Goal: Submit feedback/report problem

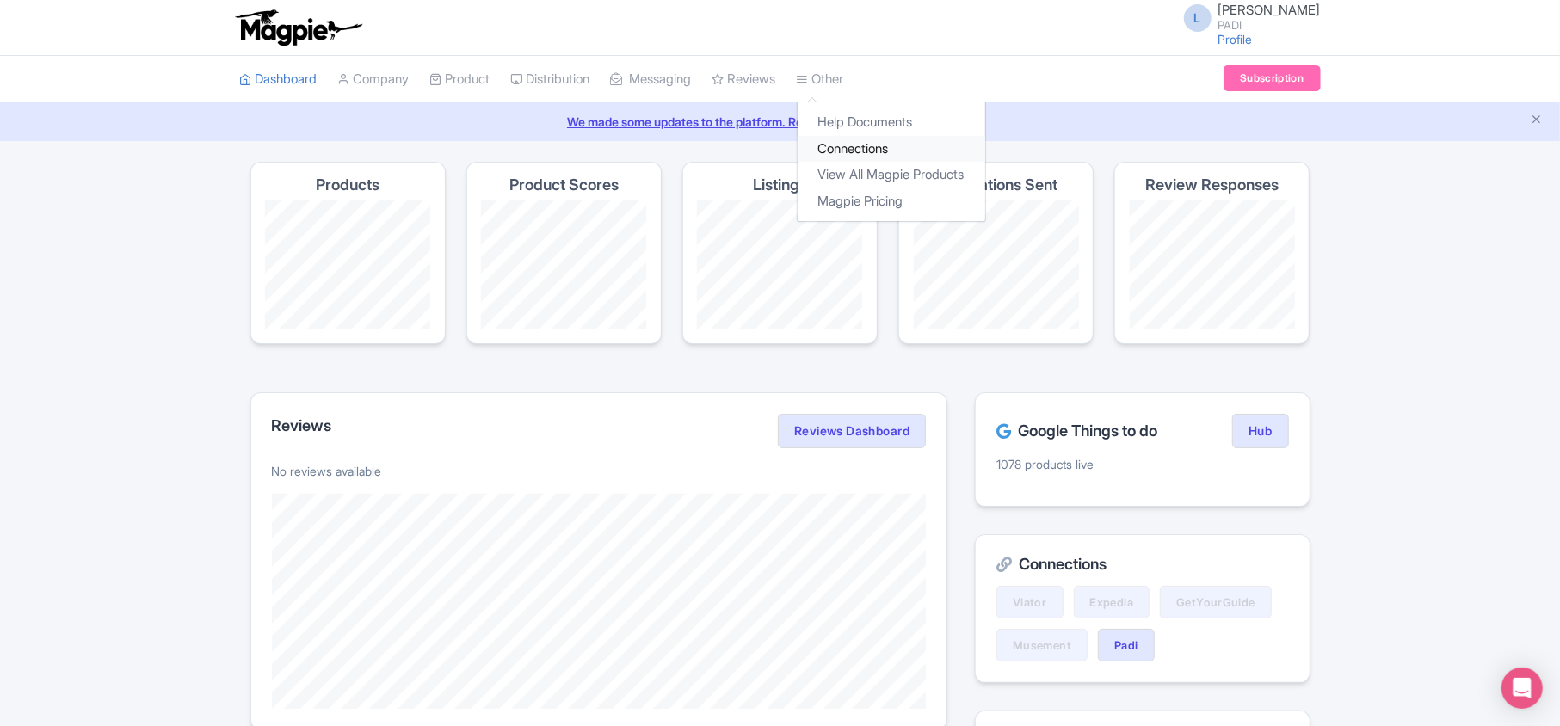
click at [878, 149] on link "Connections" at bounding box center [891, 149] width 188 height 27
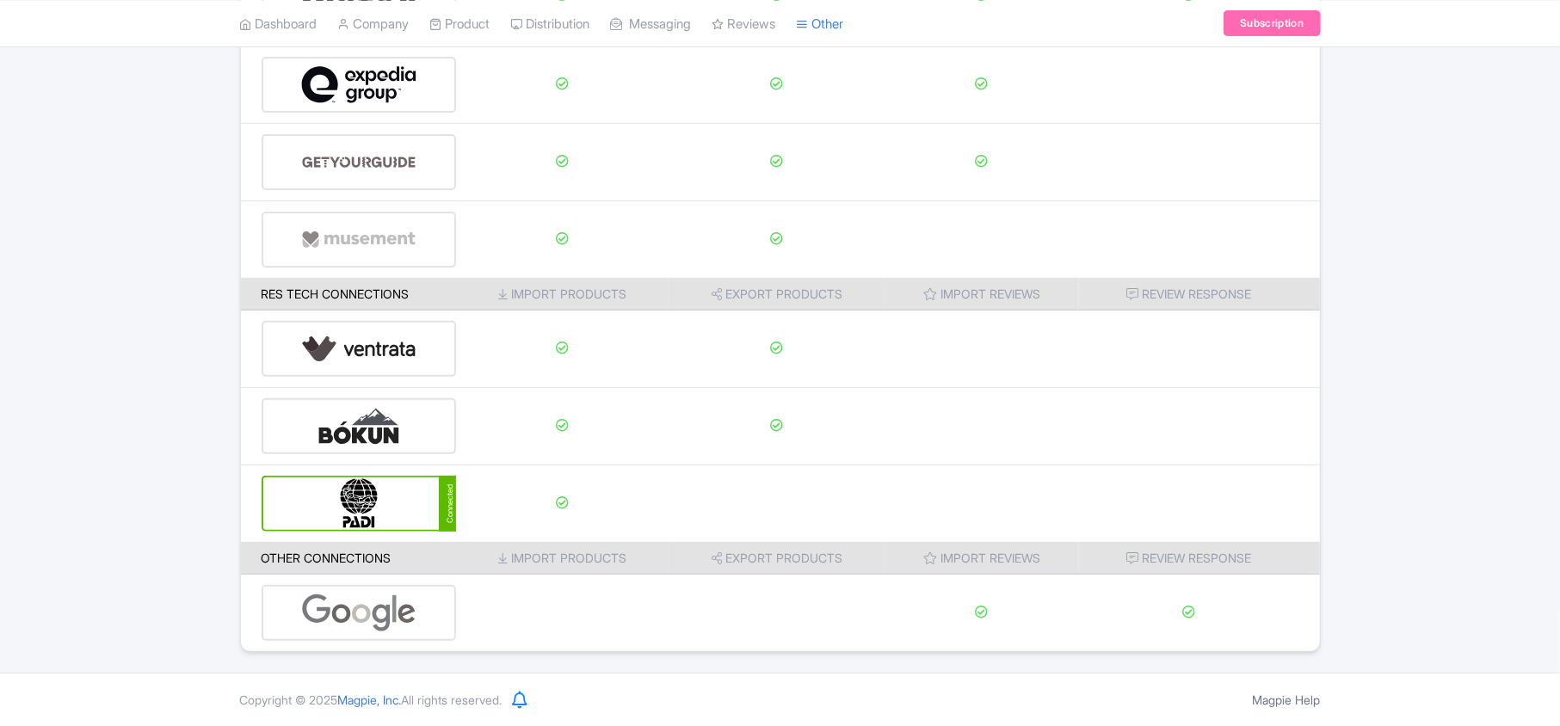
scroll to position [270, 0]
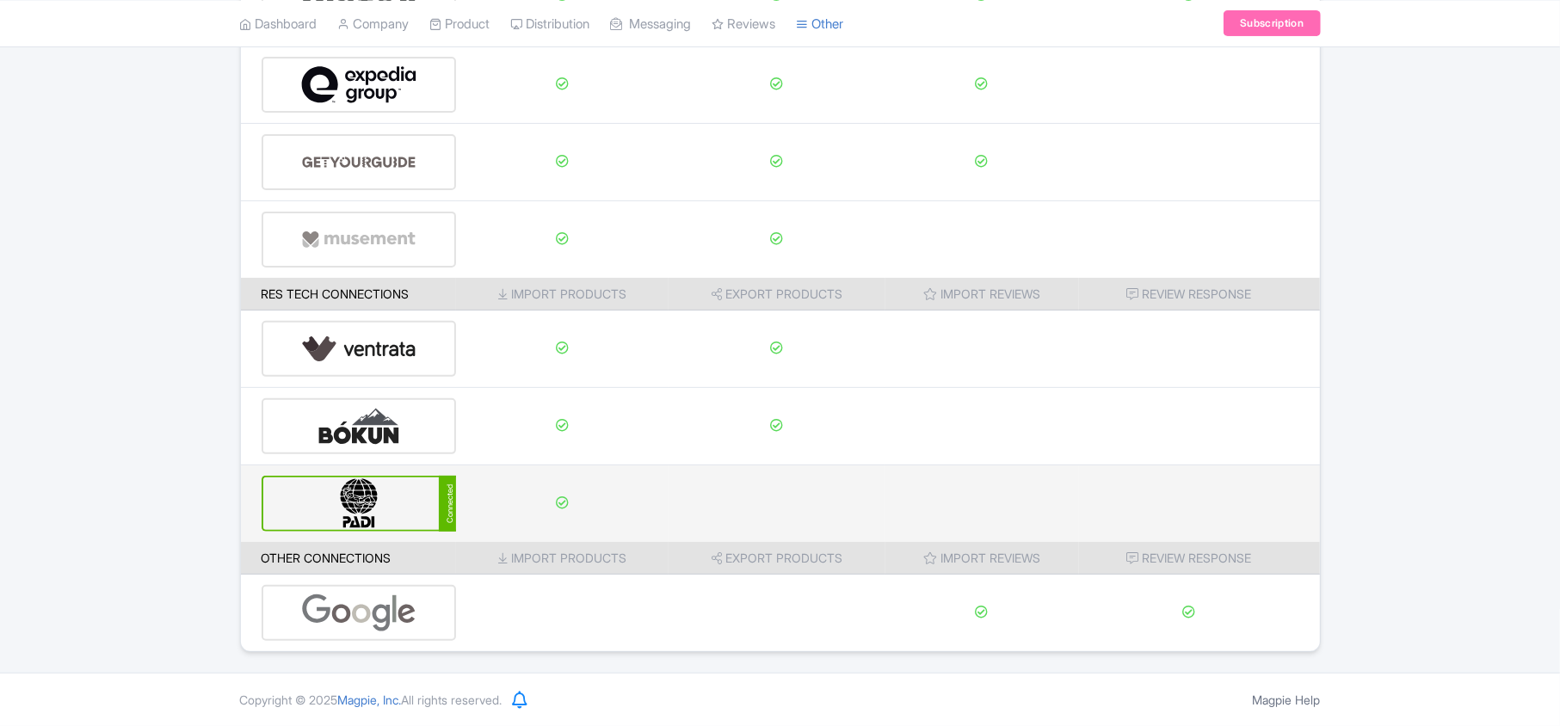
click at [282, 521] on div "Connected" at bounding box center [359, 504] width 195 height 56
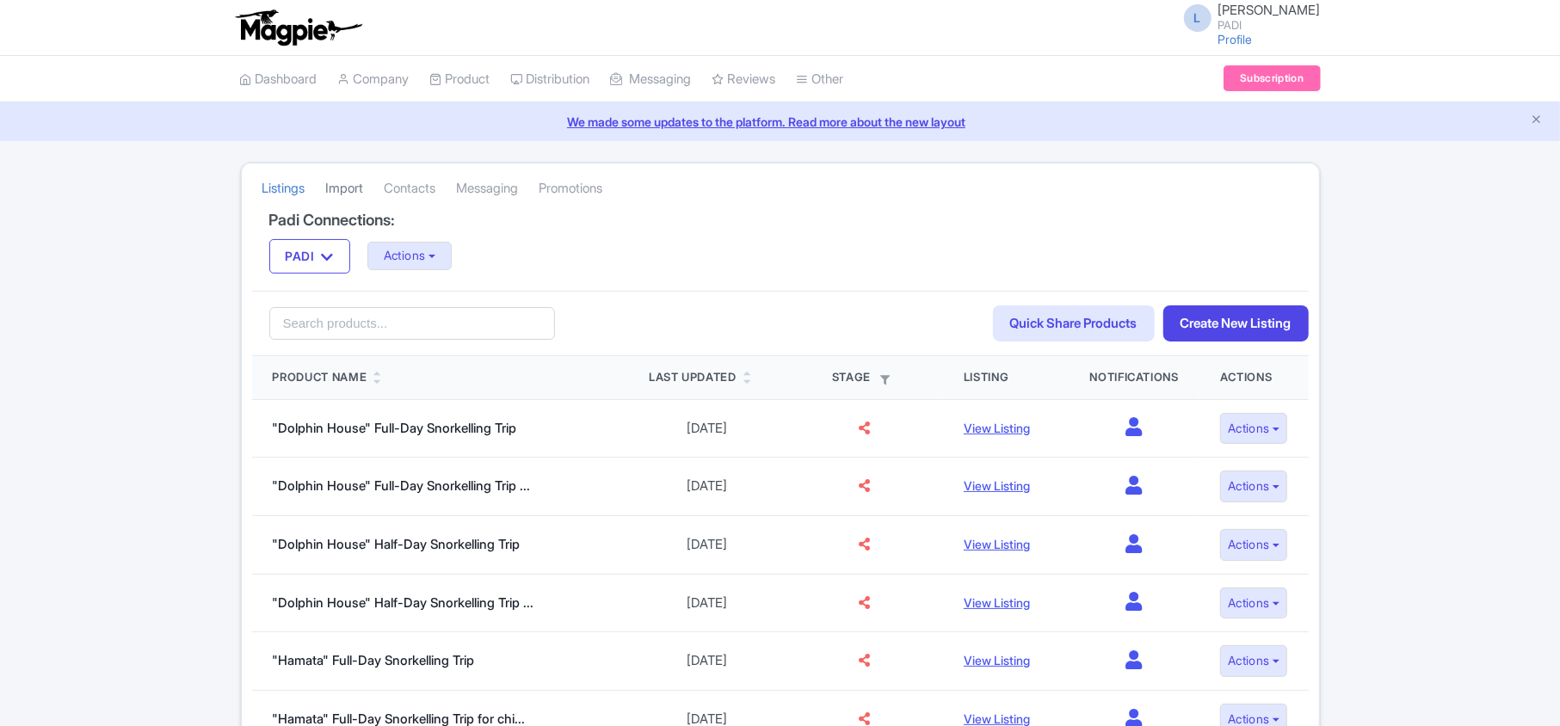
click at [335, 194] on link "Import" at bounding box center [345, 188] width 38 height 47
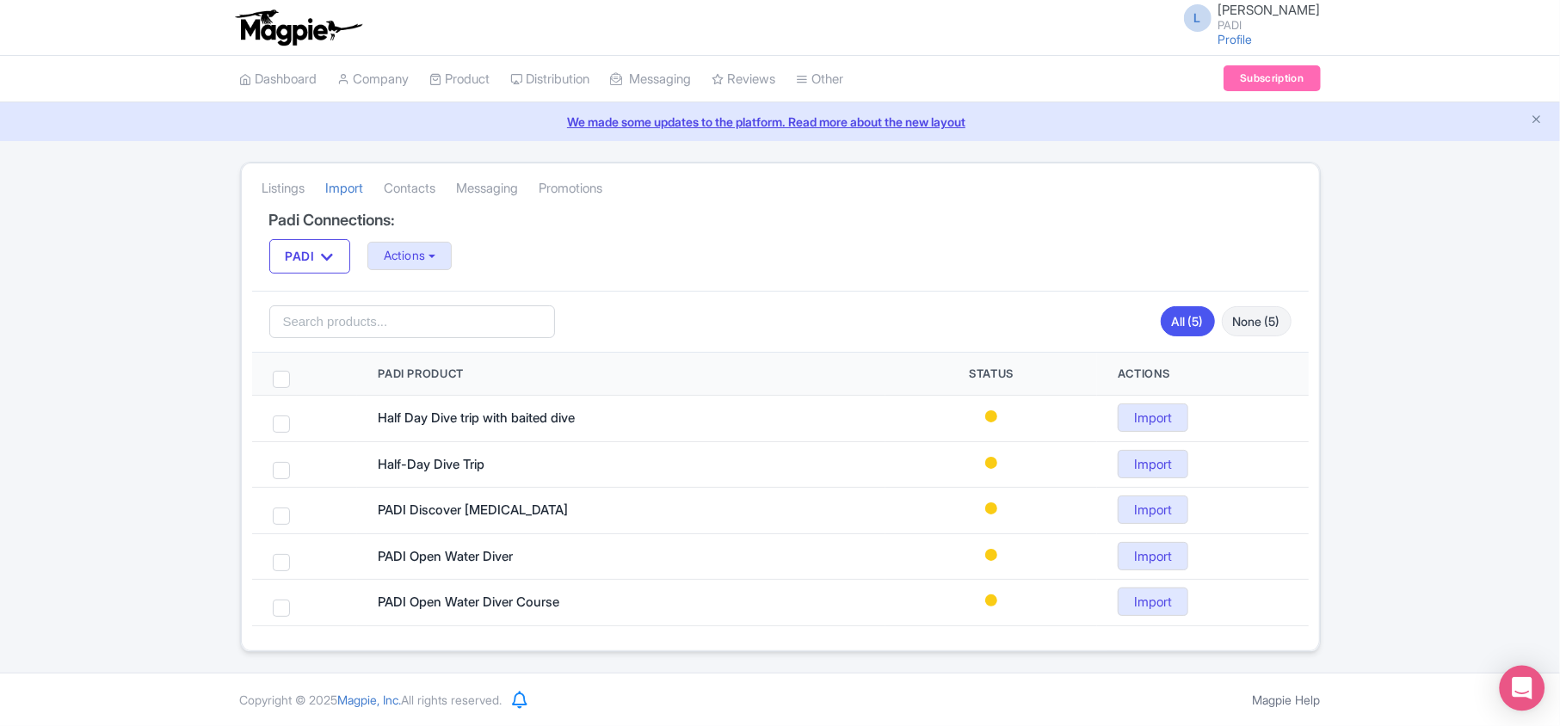
click at [1531, 689] on div "Open Intercom Messenger" at bounding box center [1522, 689] width 46 height 46
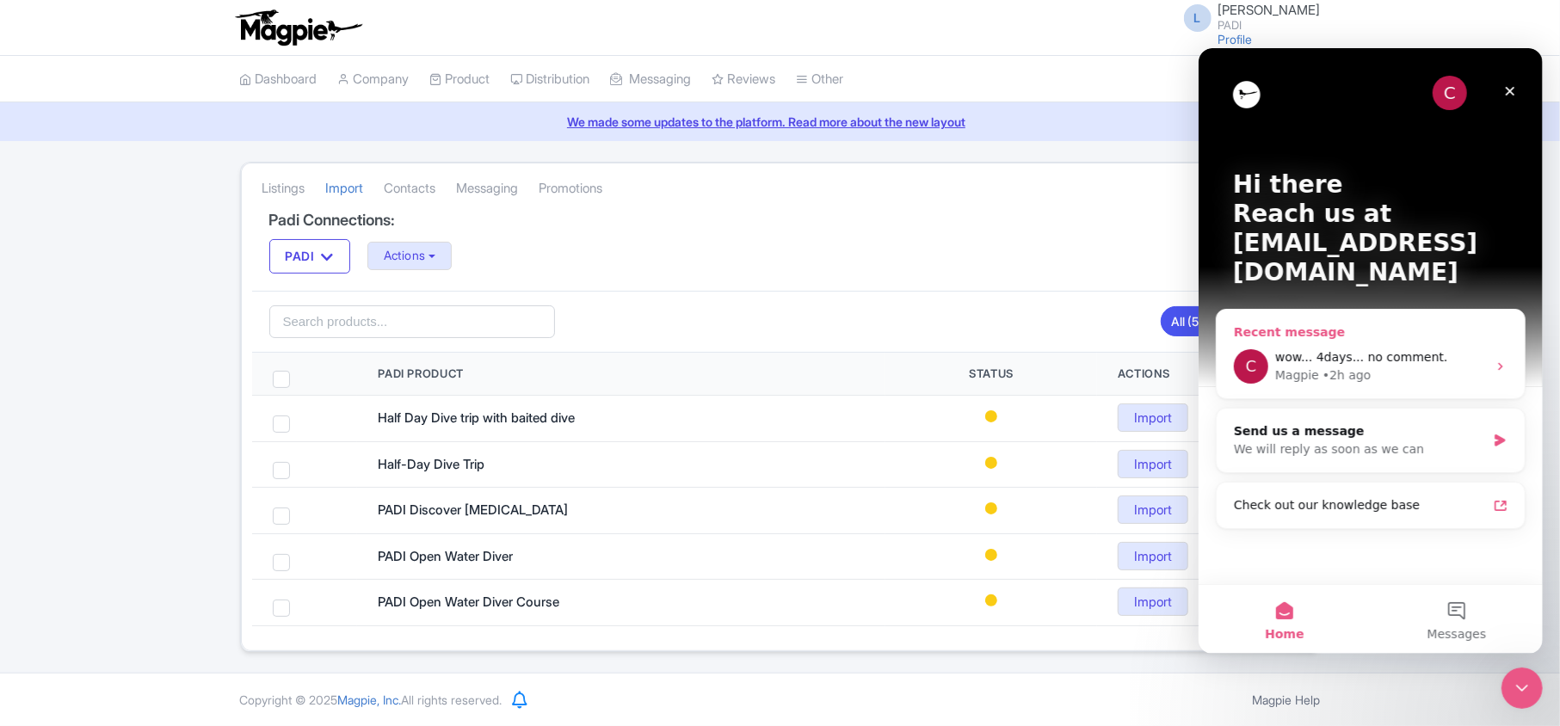
click at [1345, 366] on div "• 2h ago" at bounding box center [1345, 375] width 49 height 18
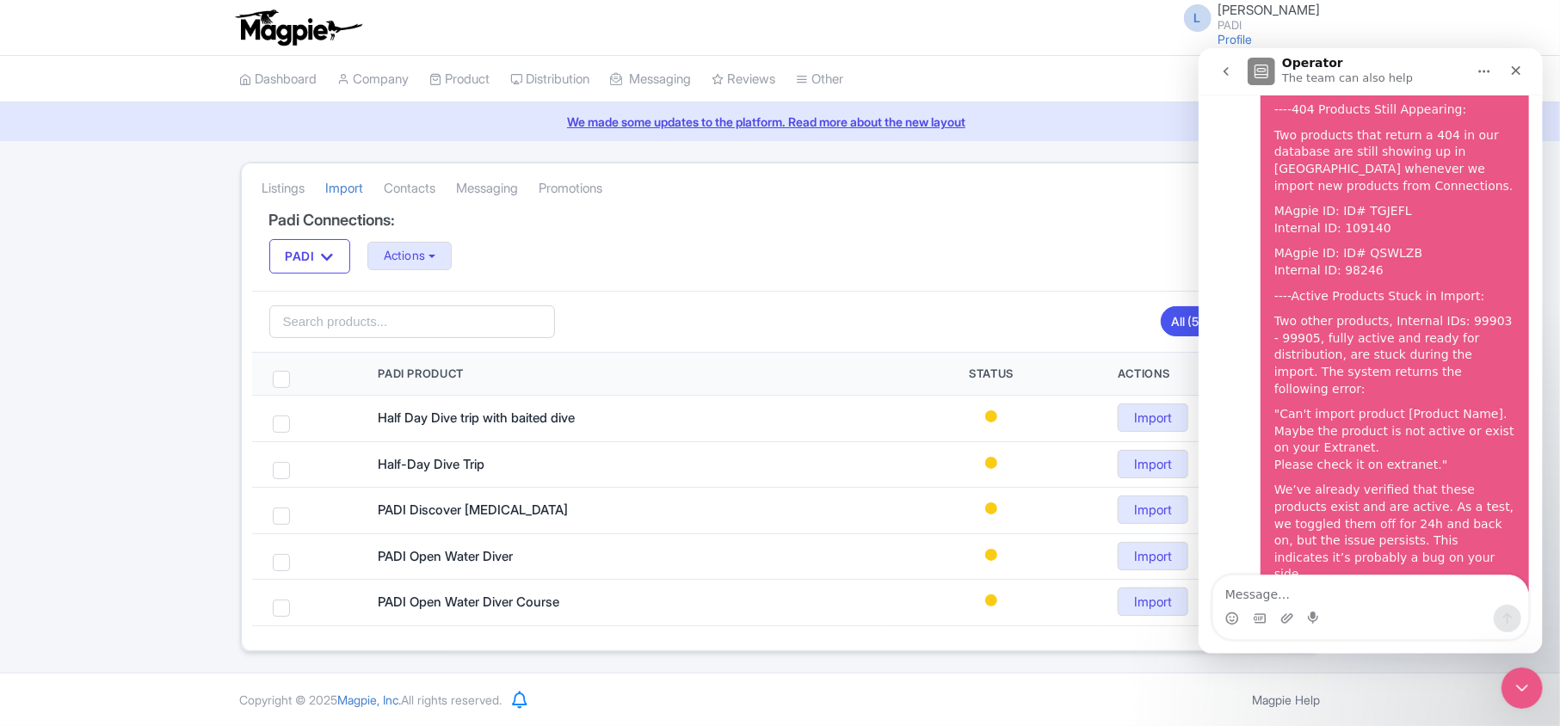
scroll to position [77, 0]
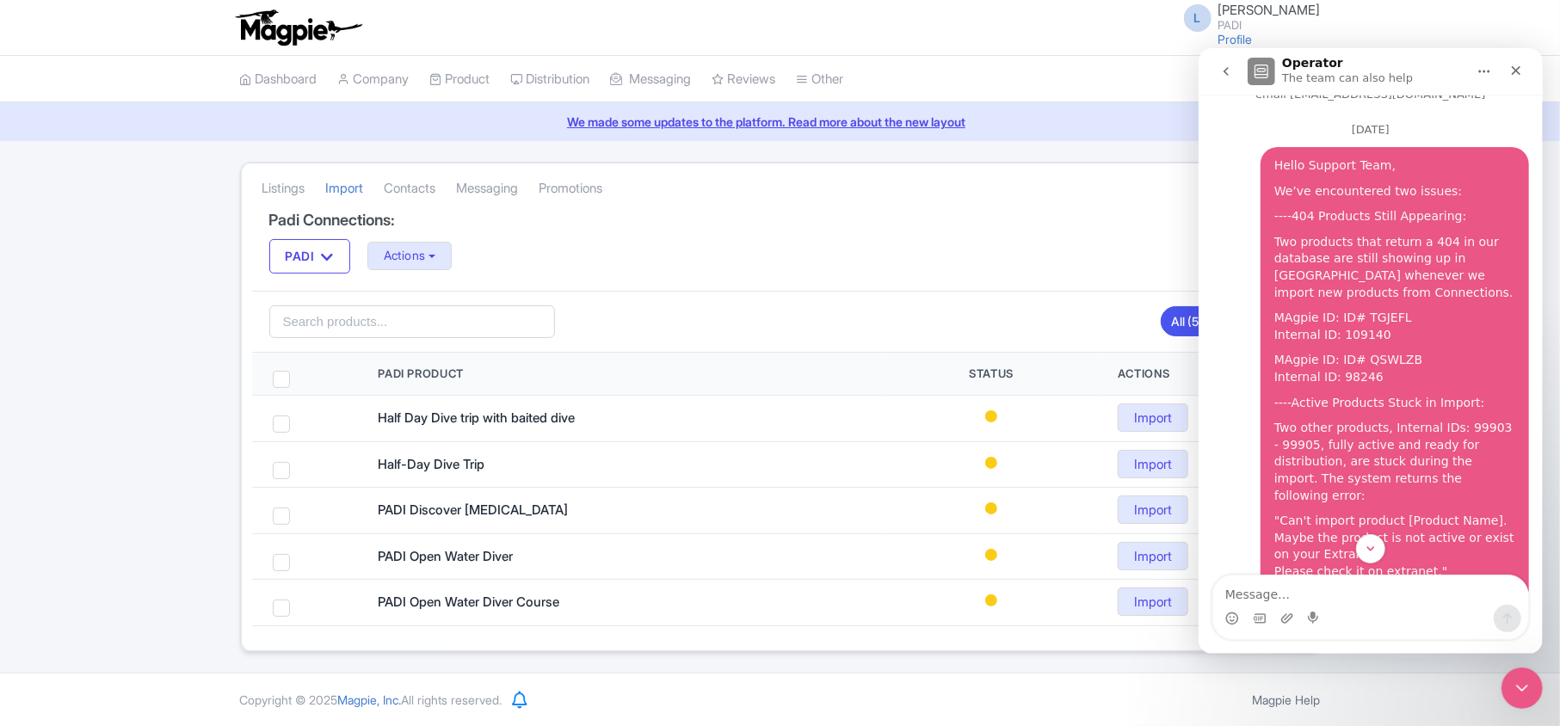
click at [1351, 591] on textarea "Message…" at bounding box center [1369, 589] width 315 height 29
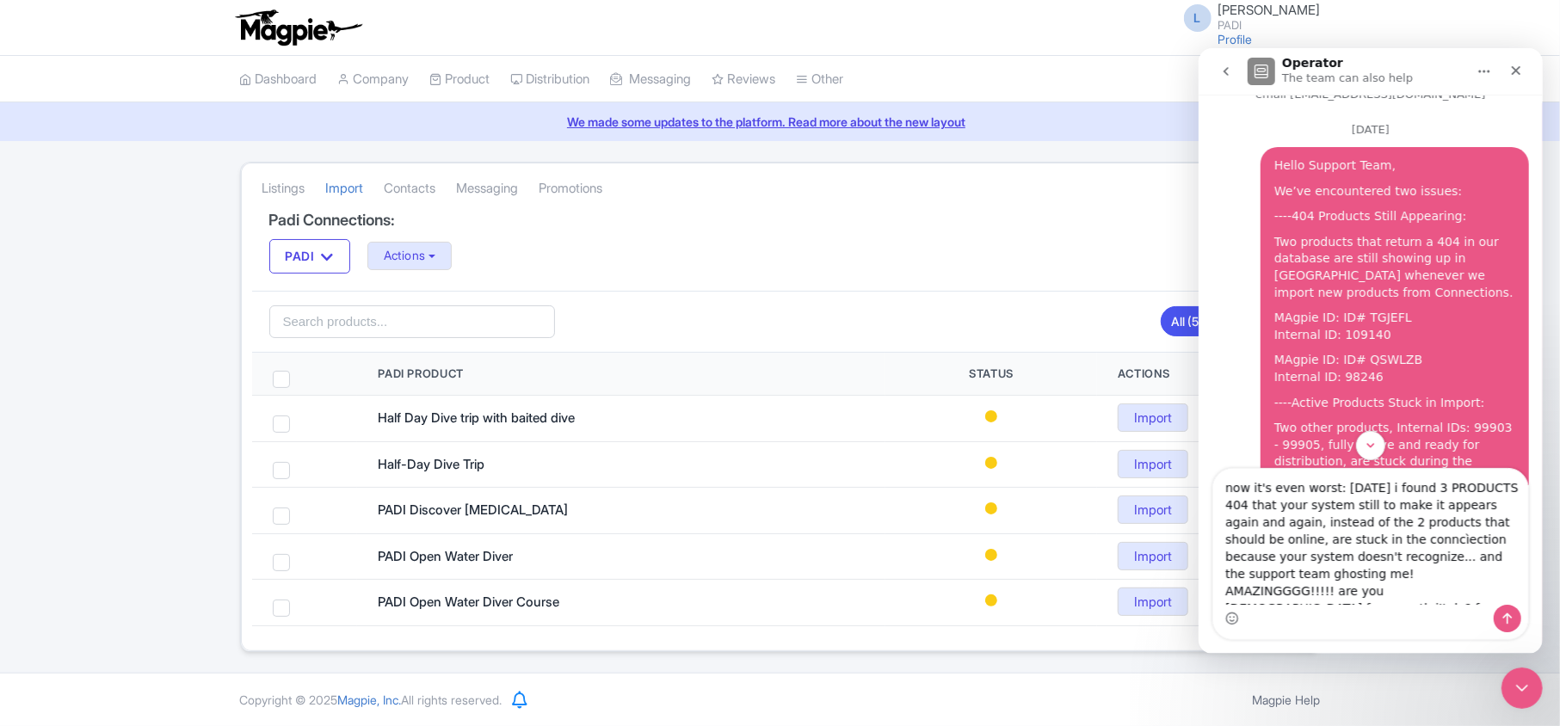
drag, startPoint x: 1322, startPoint y: 571, endPoint x: 1332, endPoint y: 595, distance: 25.9
click at [1332, 595] on textarea "now it's even worst: today i found 3 PRODUCTS 404 that your system still to mak…" at bounding box center [1369, 536] width 315 height 136
click at [1516, 578] on textarea "now it's even worst: today i found 3 PRODUCTS 404 that your system still to mak…" at bounding box center [1369, 537] width 315 height 132
drag, startPoint x: 1515, startPoint y: 577, endPoint x: 1519, endPoint y: 588, distance: 12.0
click at [1519, 588] on textarea "now it's even worst: today i found 3 PRODUCTS 404 that your system still to mak…" at bounding box center [1369, 537] width 315 height 132
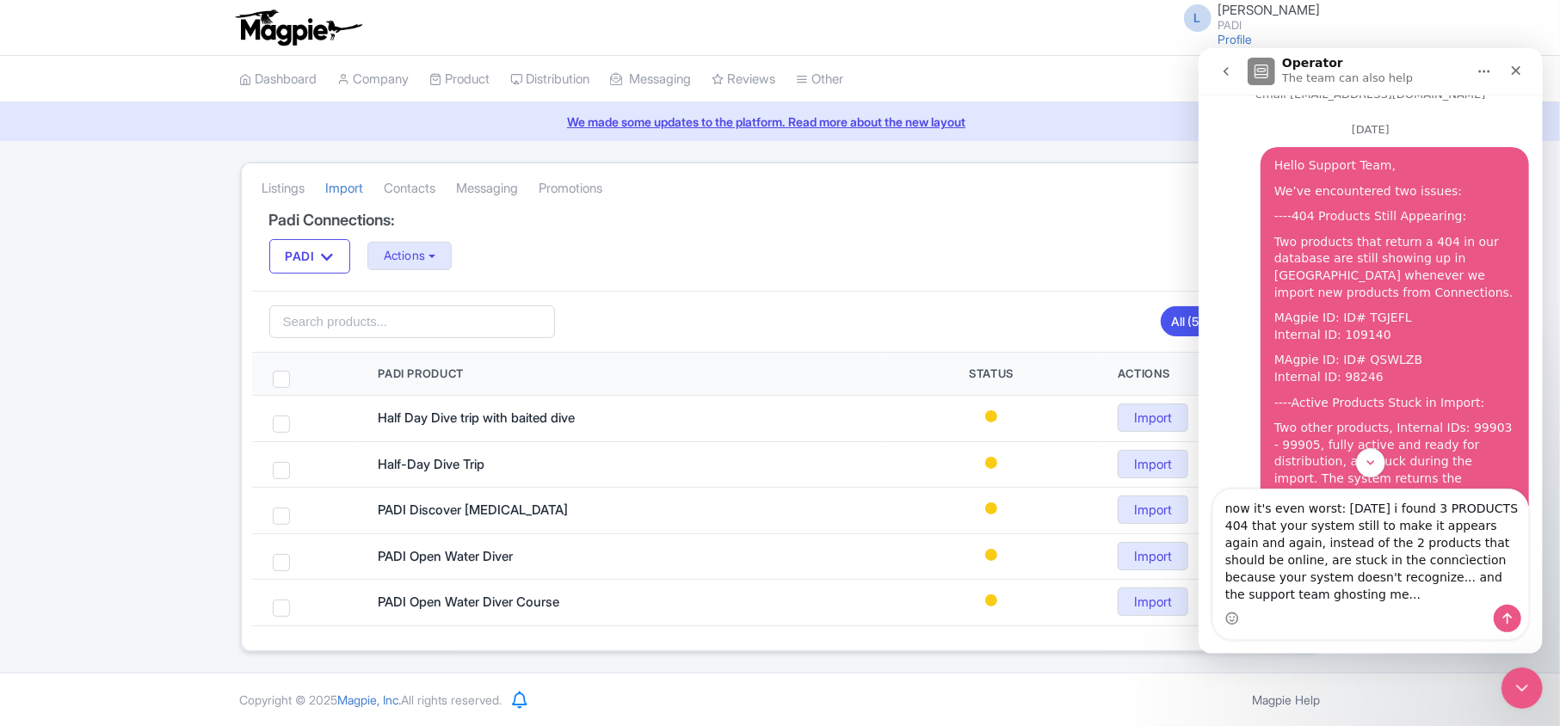
drag, startPoint x: 1337, startPoint y: 527, endPoint x: 1346, endPoint y: 527, distance: 9.5
click at [1346, 527] on textarea "now it's even worst: today i found 3 PRODUCTS 404 that your system still to mak…" at bounding box center [1369, 546] width 315 height 115
drag, startPoint x: 1333, startPoint y: 544, endPoint x: 1316, endPoint y: 543, distance: 17.2
click at [1316, 543] on textarea "now it's even worst: today i found 3 PRODUCTS 404 that your system still make i…" at bounding box center [1369, 546] width 315 height 115
click at [1343, 526] on textarea "now it's even worst: today i found 3 PRODUCTS 404 that your system continuously…" at bounding box center [1369, 546] width 315 height 115
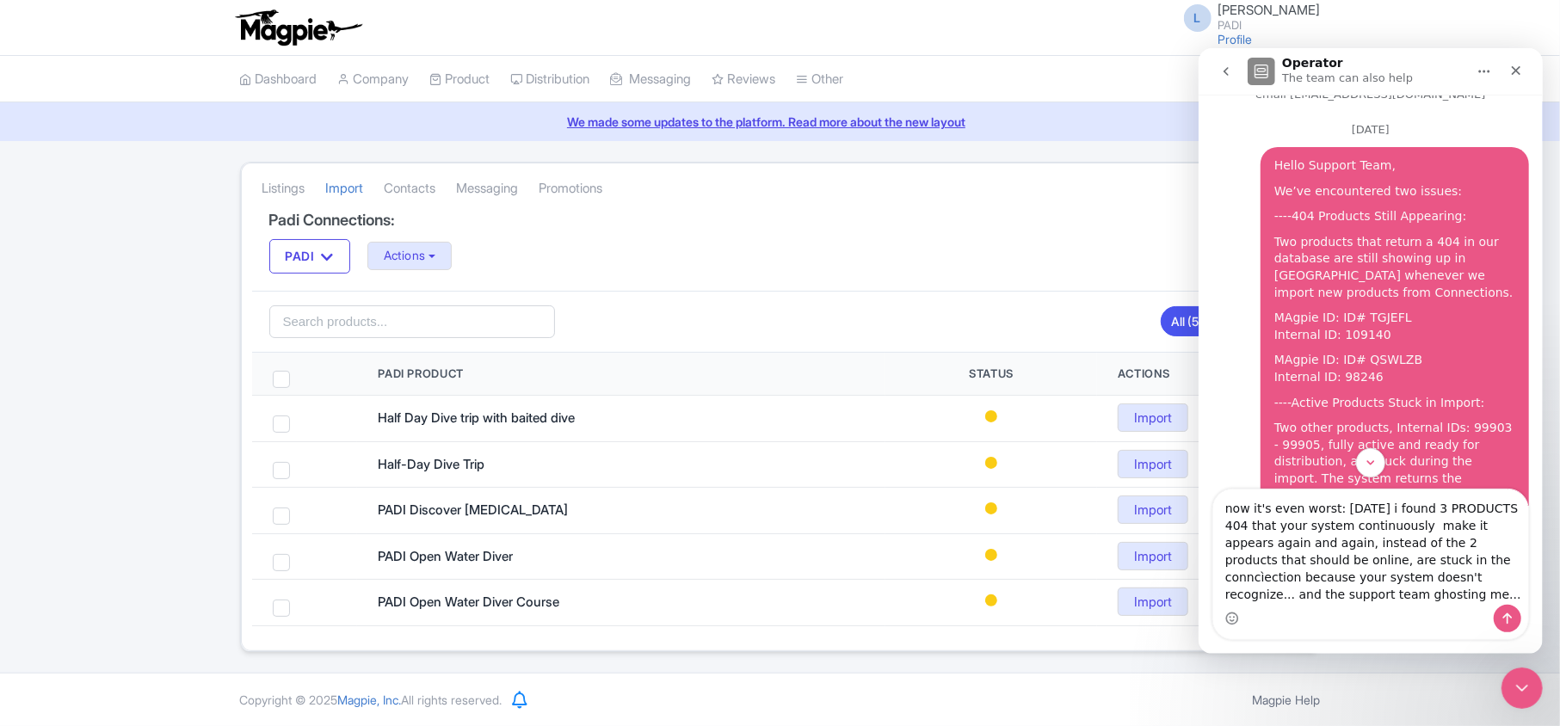
click at [1367, 526] on textarea "now it's even worst: today i found 3 PRODUCTS 404 that your system continuously…" at bounding box center [1369, 546] width 315 height 115
click at [1364, 555] on textarea "now it's even worst: today i found 3 PRODUCTS 404 that your system continuosly …" at bounding box center [1369, 546] width 315 height 115
click at [1381, 560] on textarea "now it's even worst: today i found 3 PRODUCTS 404 that your system continuosly …" at bounding box center [1369, 546] width 315 height 115
drag, startPoint x: 1264, startPoint y: 582, endPoint x: 1356, endPoint y: 578, distance: 92.1
click at [1356, 578] on textarea "now it's even worst: today i found 3 PRODUCTS 404 that your system continuosly …" at bounding box center [1369, 546] width 315 height 115
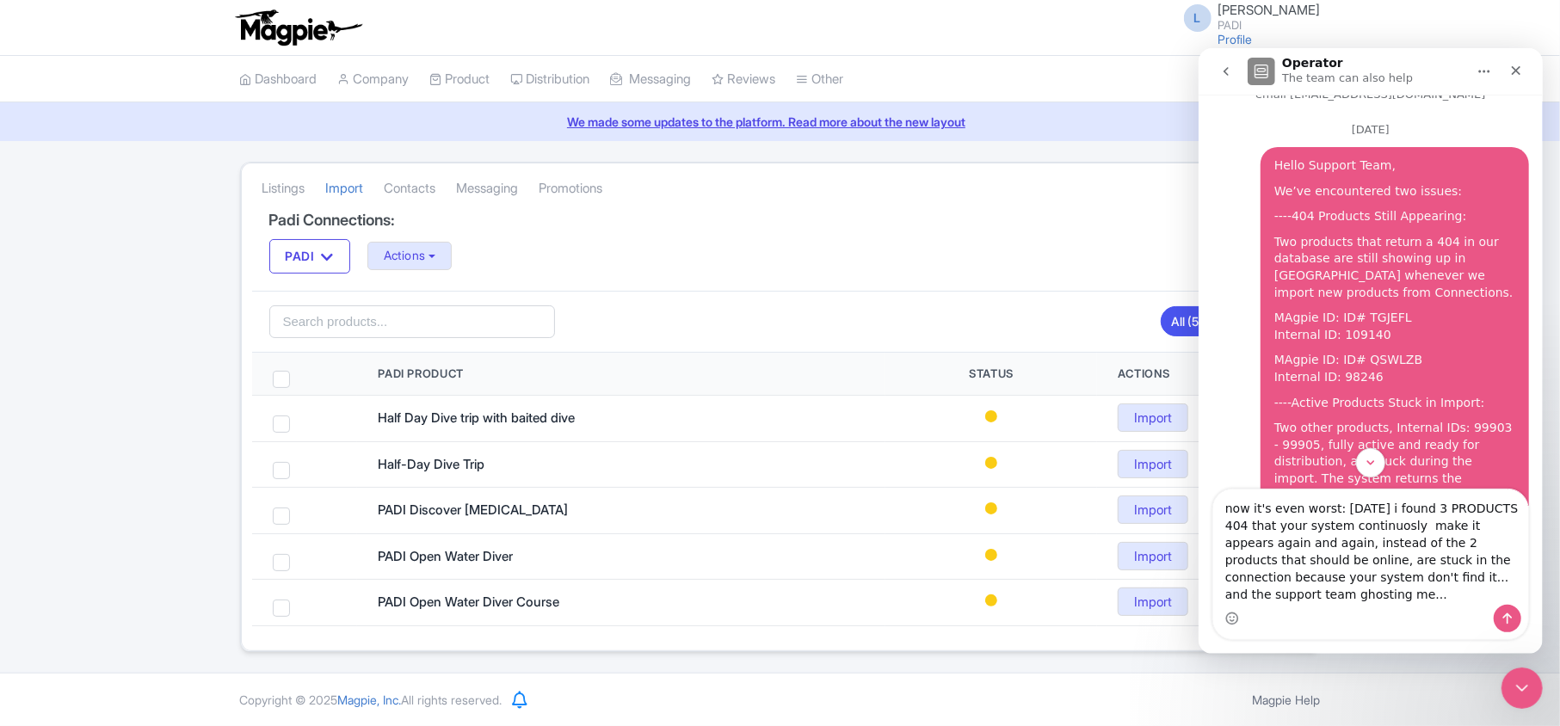
click at [1323, 605] on div "Intercom messenger" at bounding box center [1369, 618] width 315 height 28
click at [1270, 595] on textarea "now it's even worst: today i found 3 PRODUCTS 404 that your system continuosly …" at bounding box center [1369, 546] width 315 height 115
click at [1235, 619] on icon "Emoji picker" at bounding box center [1231, 618] width 14 height 14
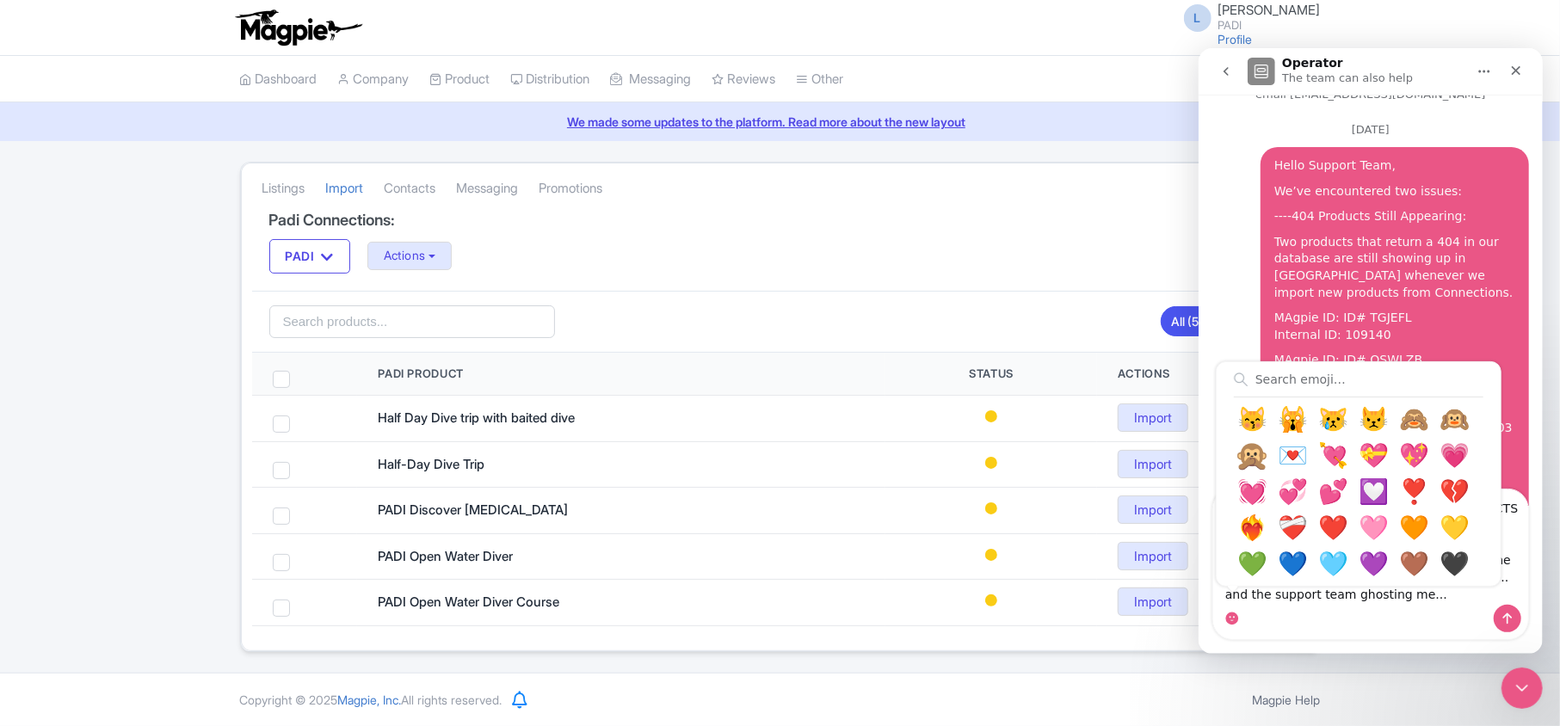
scroll to position [803, 0]
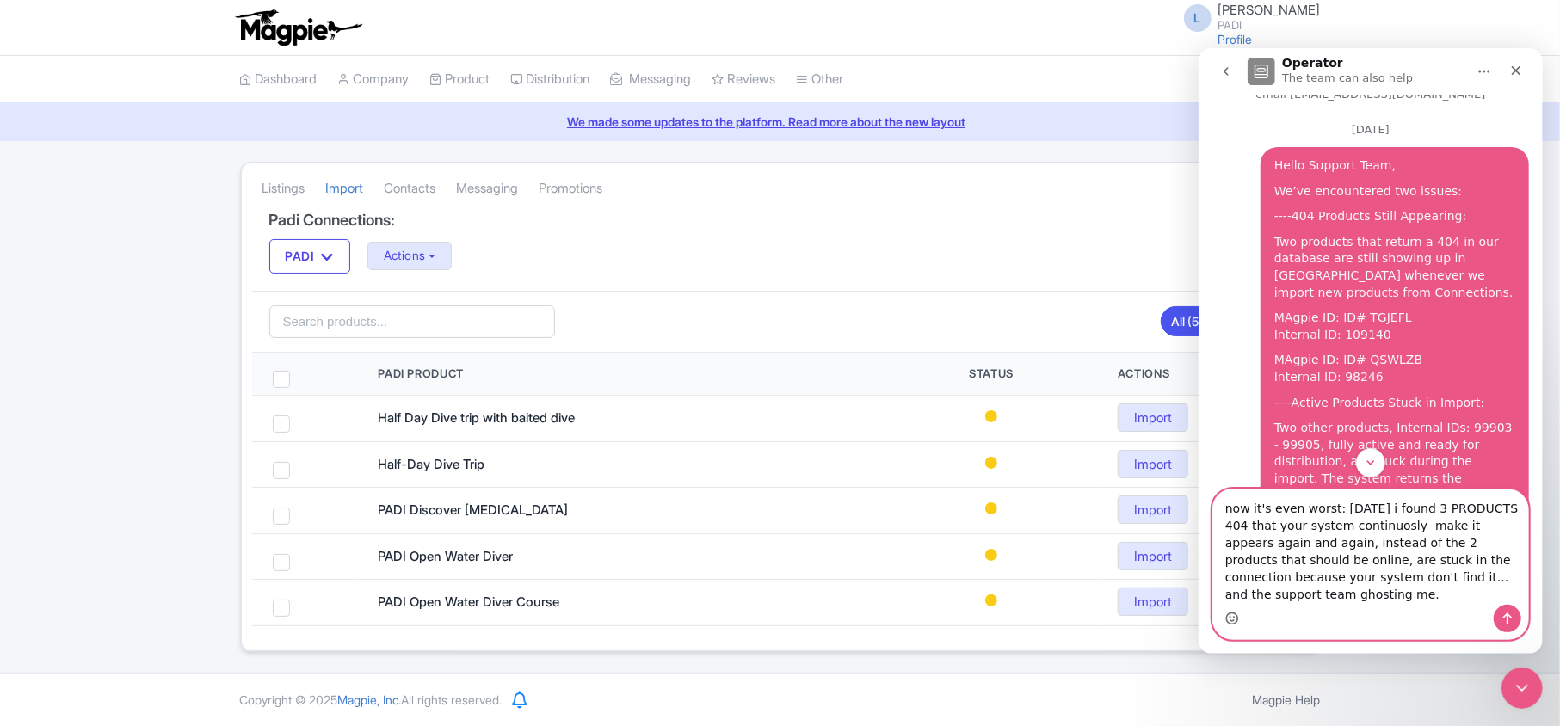
type textarea "now it's even worst: today i found 3 PRODUCTS 404 that your system continuosly …"
click at [1508, 612] on icon "Send a message…" at bounding box center [1506, 618] width 14 height 14
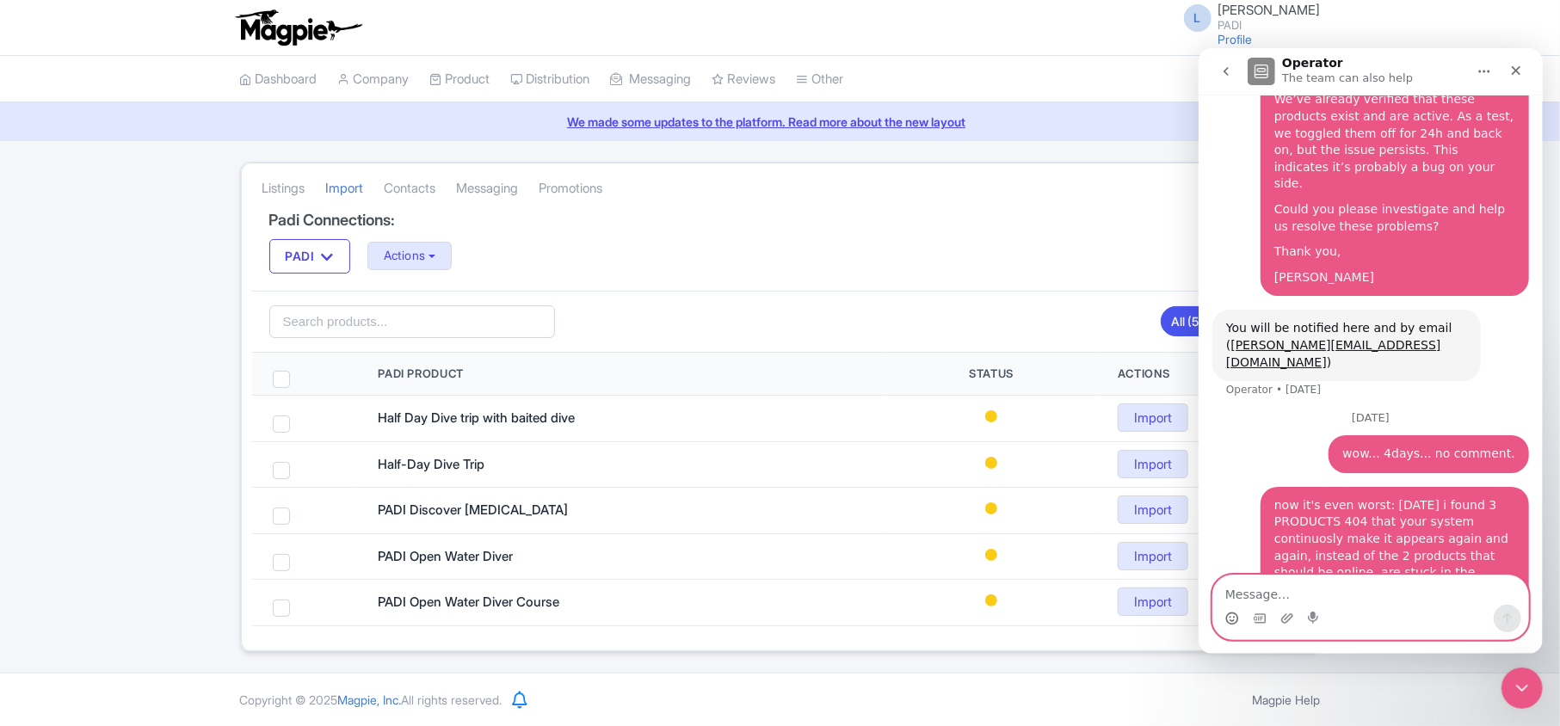
scroll to position [0, 0]
click at [1212, 72] on button "go back" at bounding box center [1225, 70] width 33 height 33
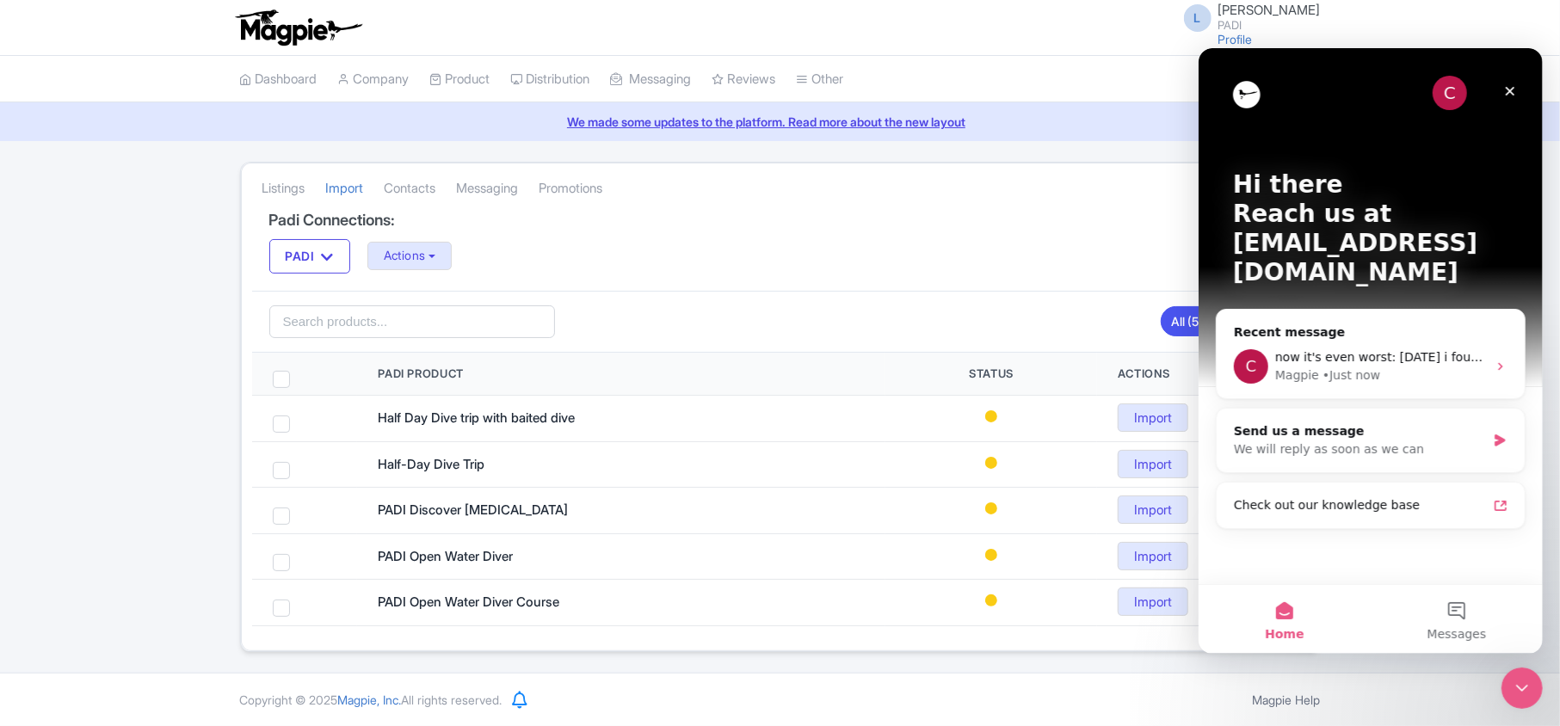
click at [1443, 92] on div "C" at bounding box center [1448, 92] width 34 height 34
click at [1418, 630] on button "Messages" at bounding box center [1455, 618] width 172 height 69
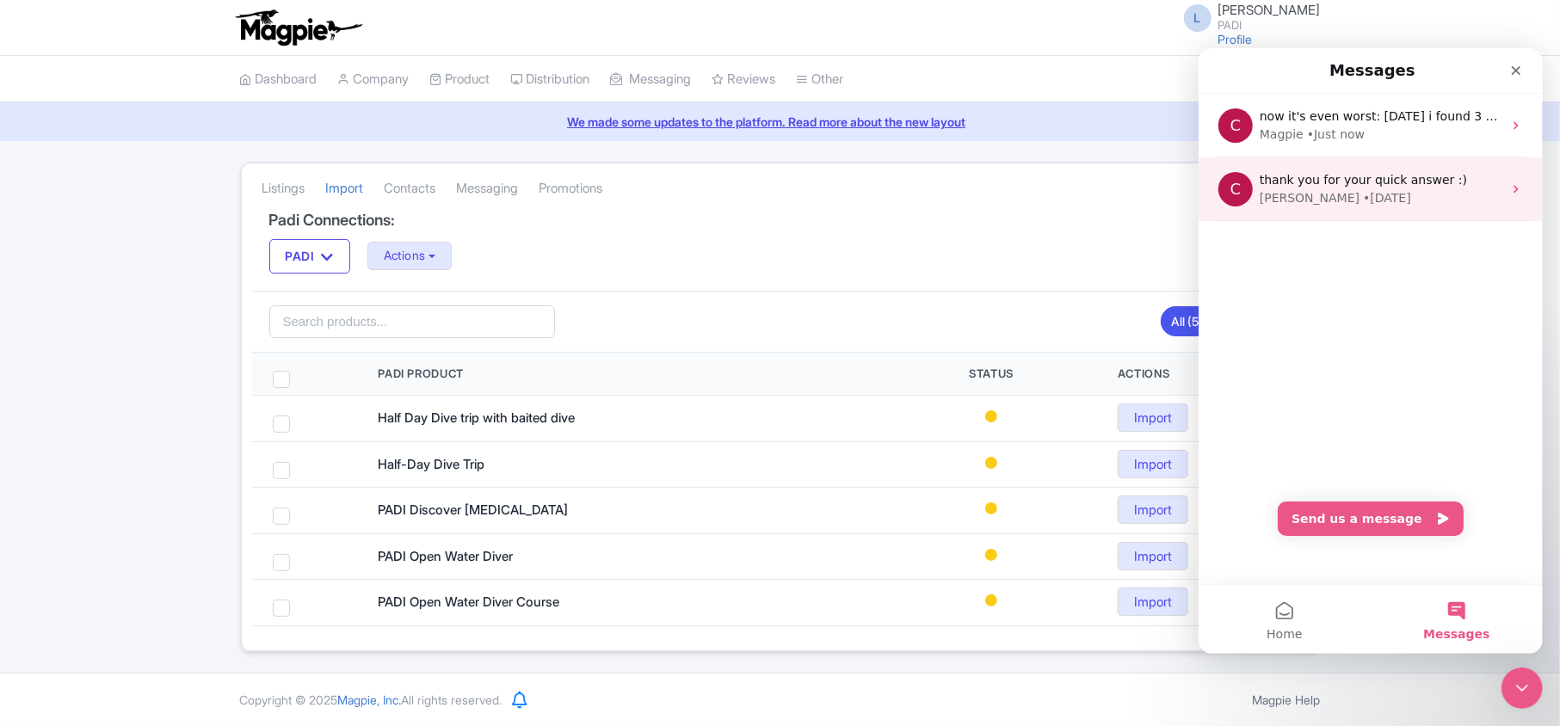
click at [1362, 195] on div "• 6w ago" at bounding box center [1386, 197] width 48 height 18
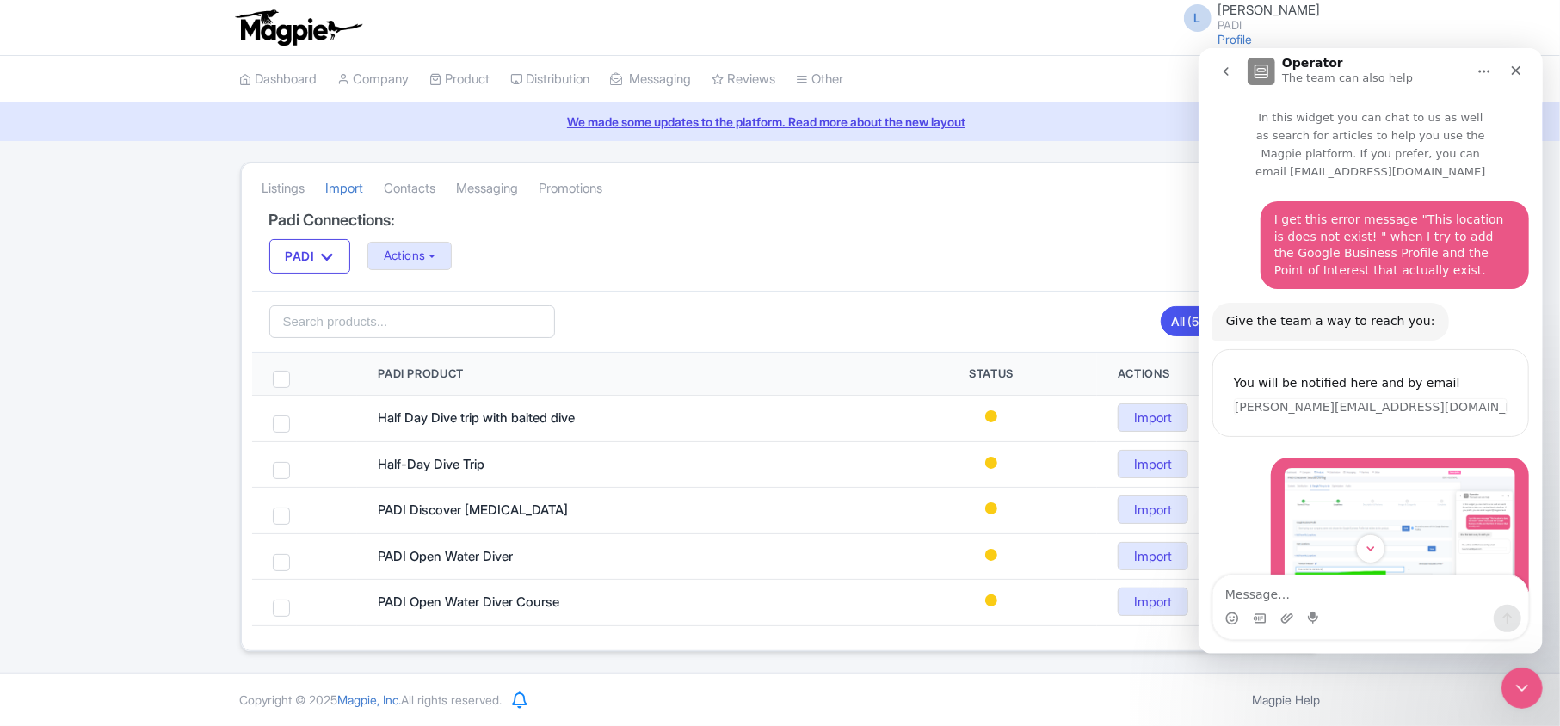
click at [1239, 68] on button "go back" at bounding box center [1225, 70] width 33 height 33
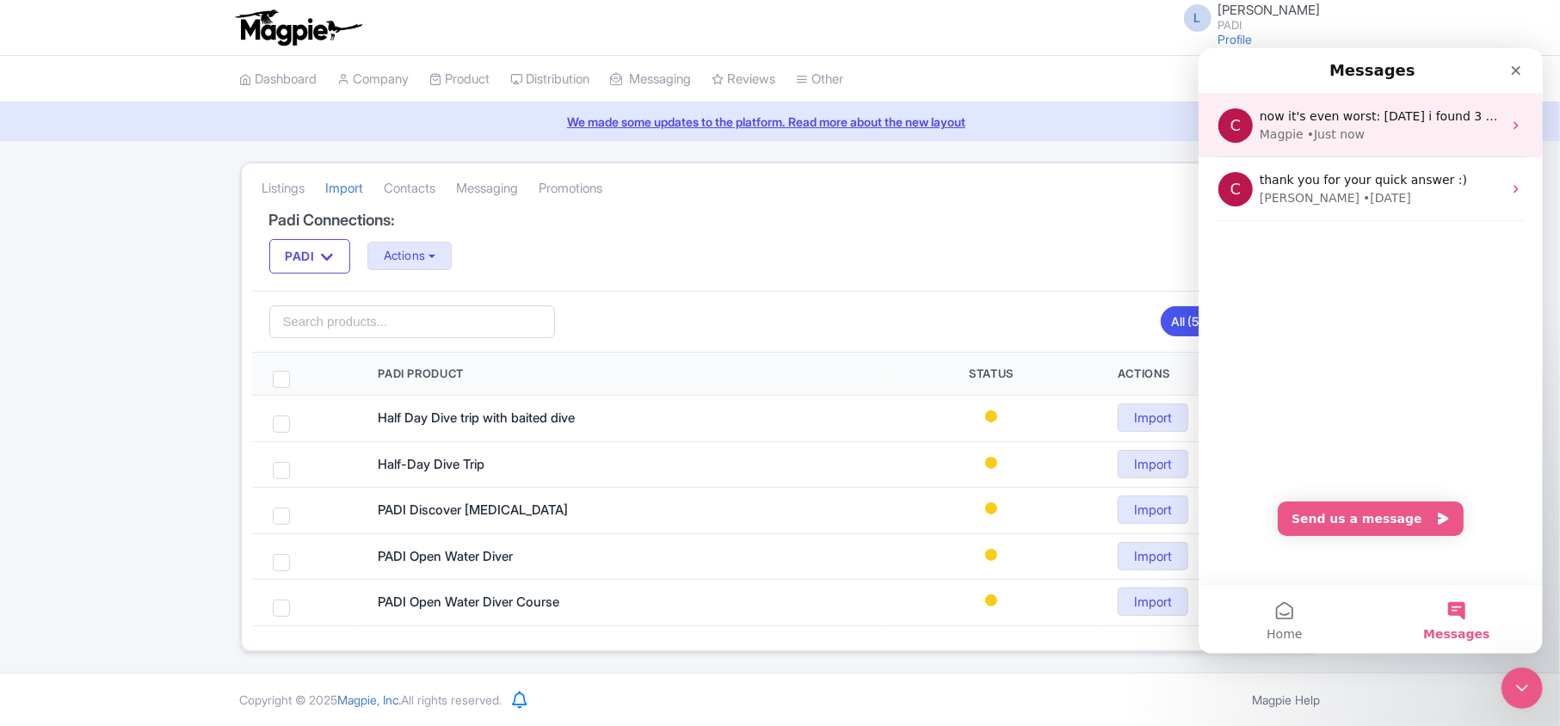
click at [1301, 106] on div "C now it's even worst: today i found 3 PRODUCTS 404 that your system continuosl…" at bounding box center [1369, 125] width 344 height 64
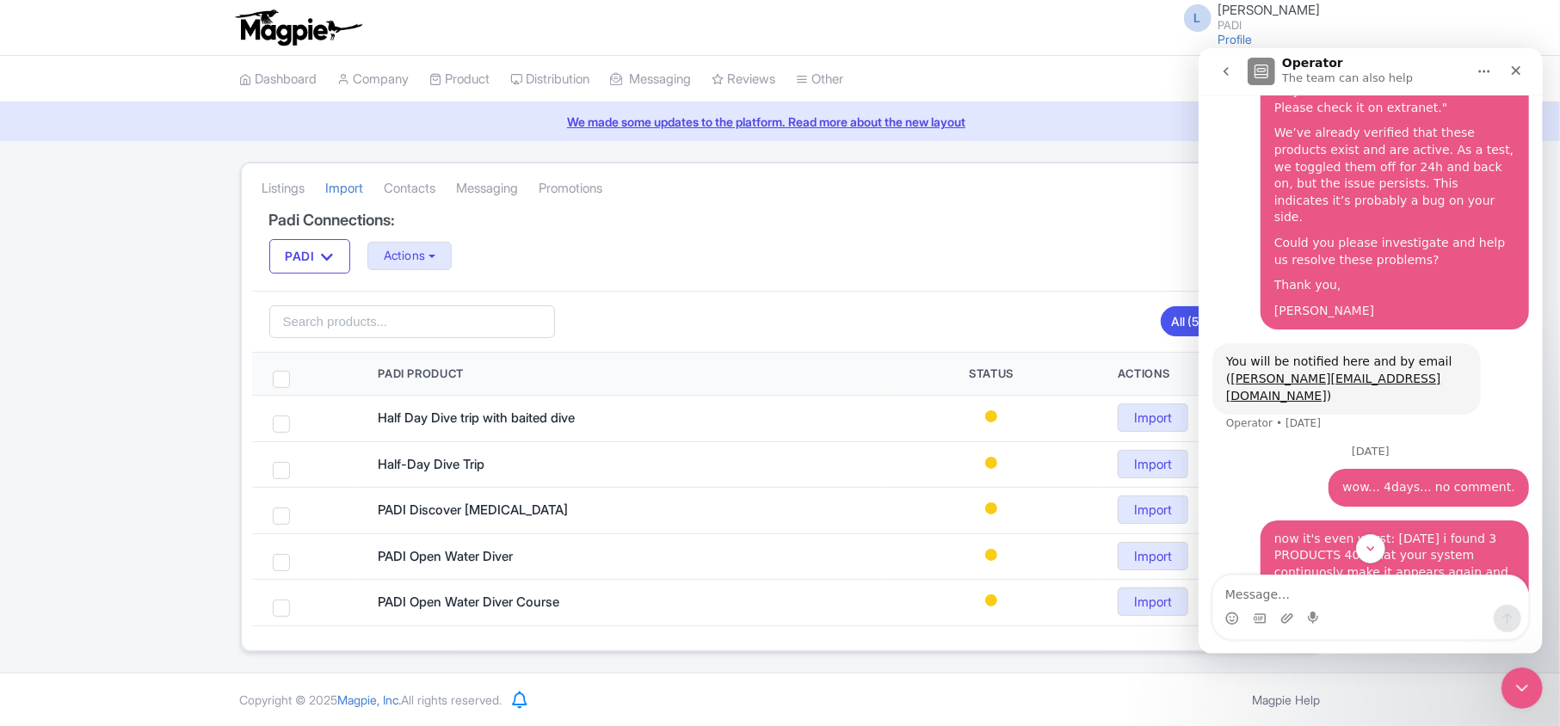
scroll to position [575, 0]
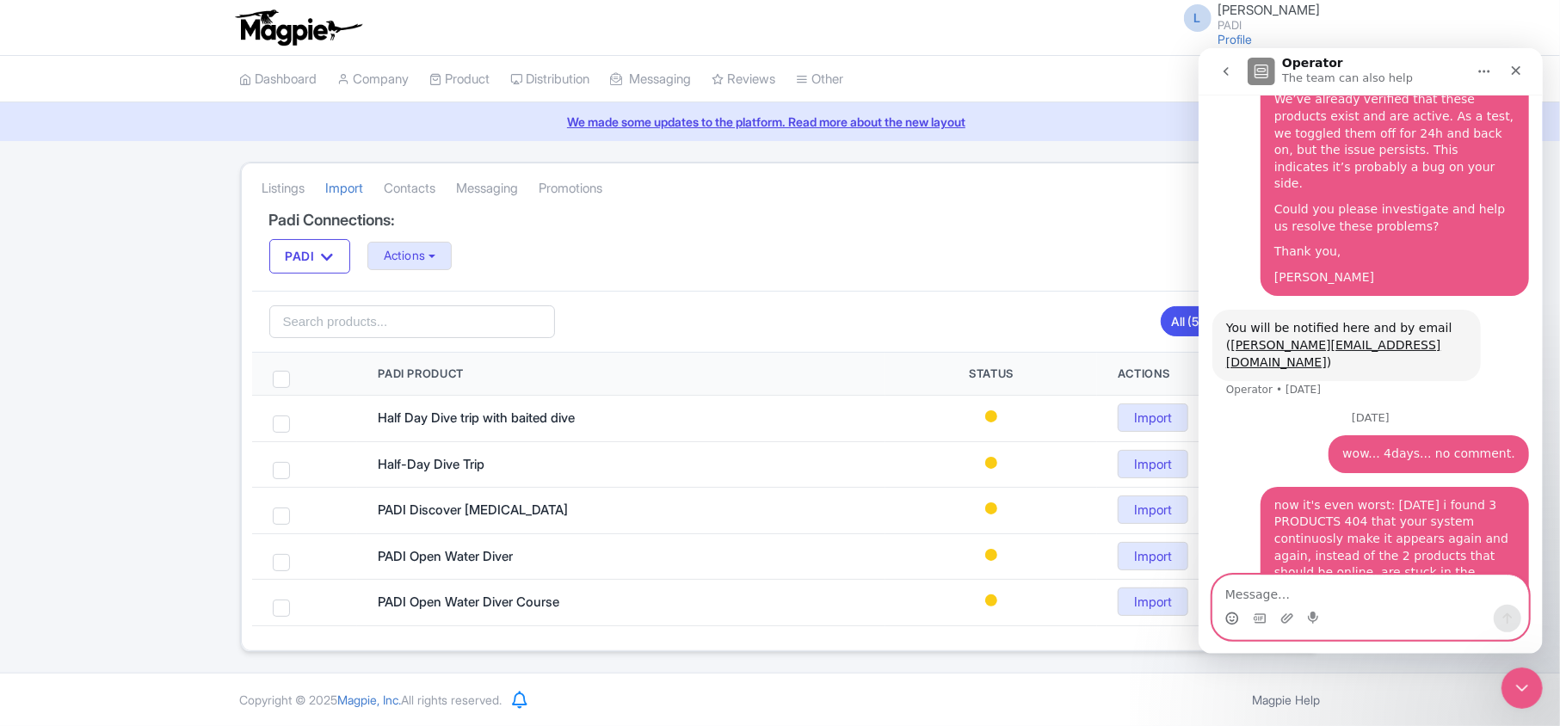
click at [1230, 617] on icon "Emoji picker" at bounding box center [1231, 618] width 14 height 14
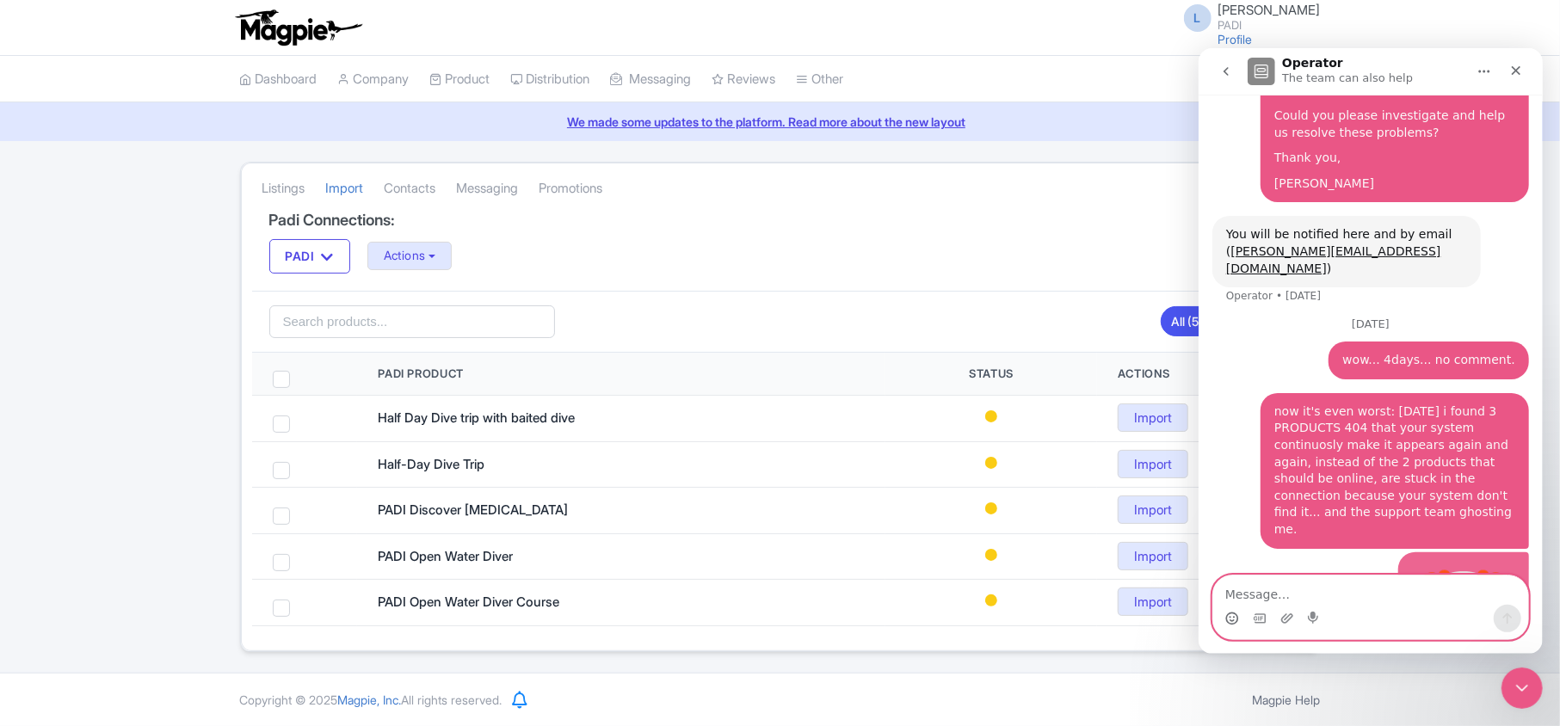
scroll to position [690, 0]
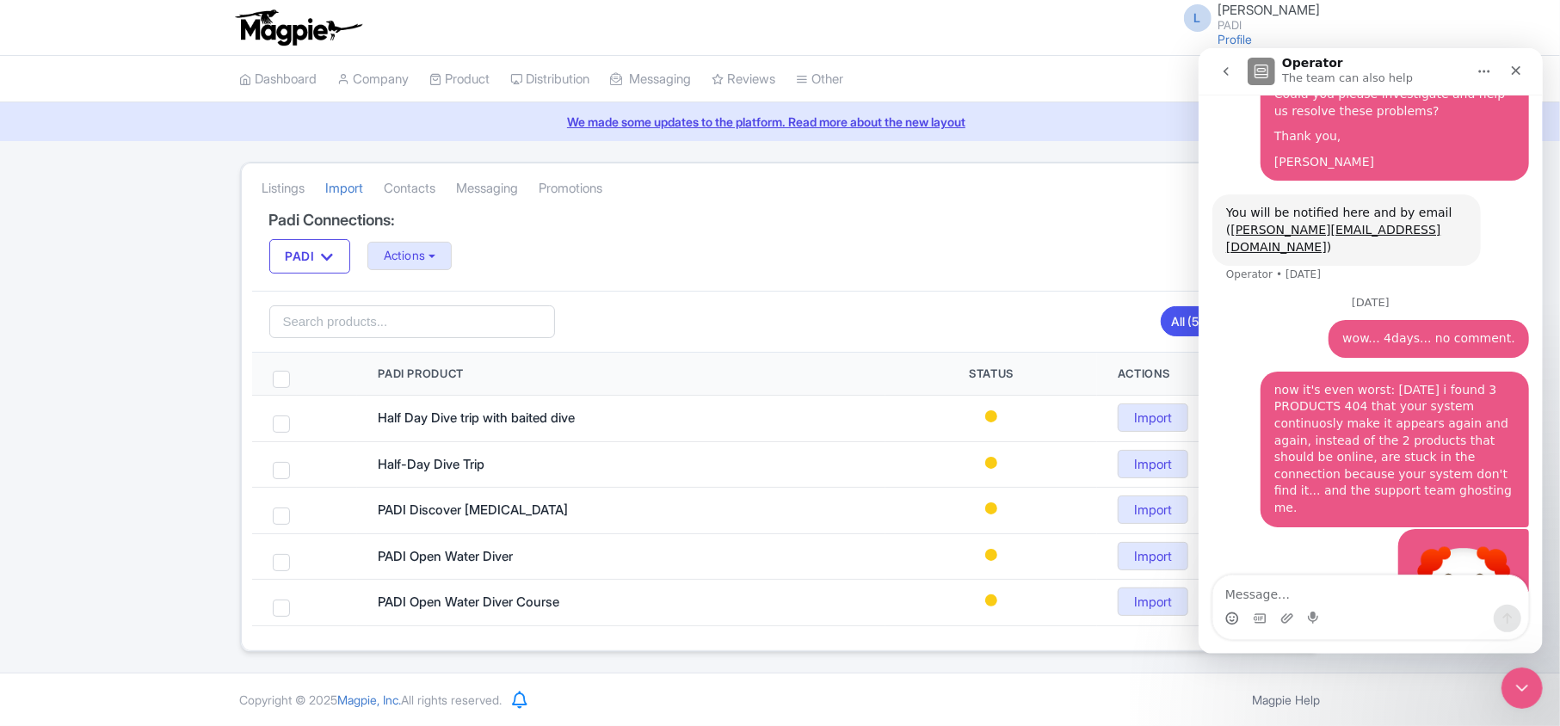
click at [73, 572] on div "Listings Import Contacts Messaging Promotions Padi Connections: PADI PADI Actio…" at bounding box center [780, 407] width 1560 height 490
click at [1509, 679] on icon "Close Intercom Messenger" at bounding box center [1519, 685] width 21 height 21
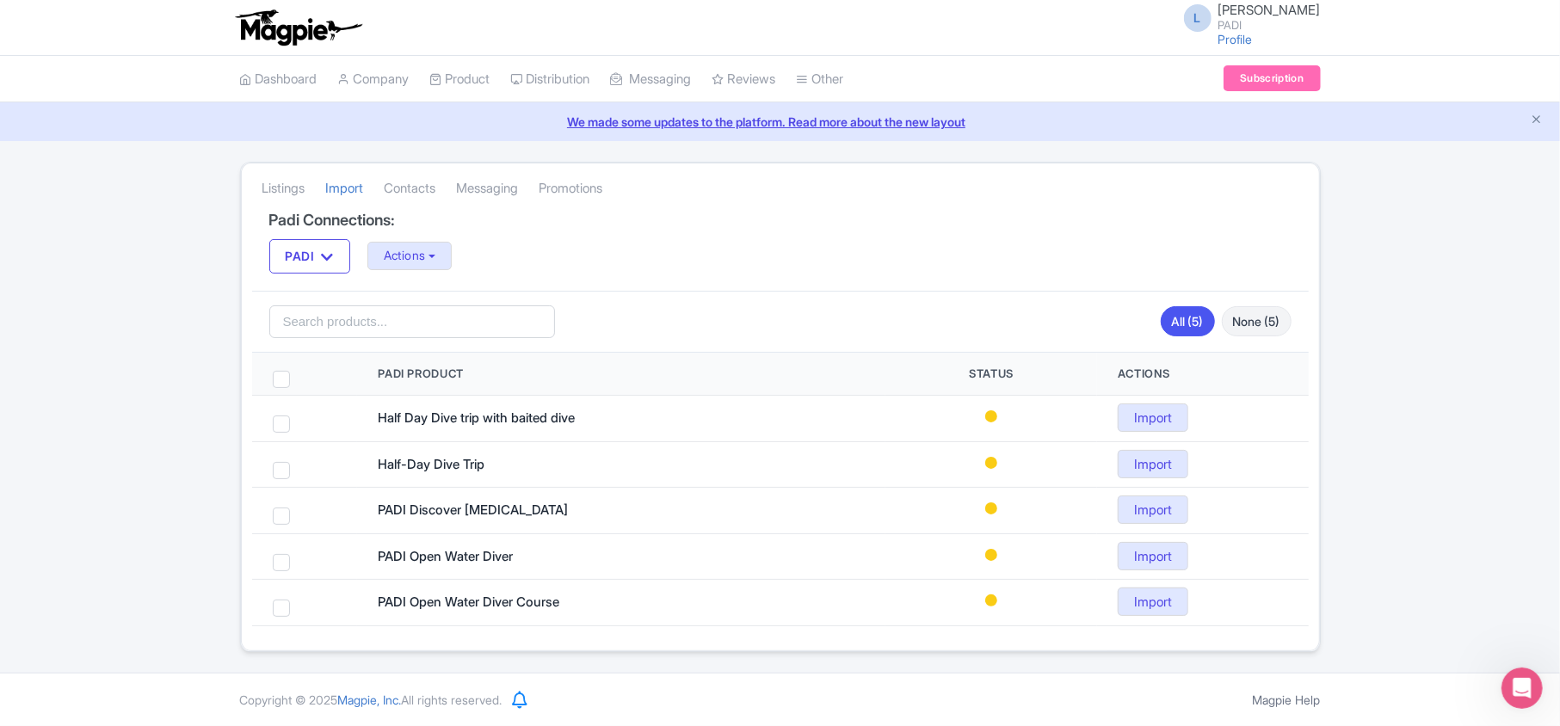
scroll to position [689, 0]
click at [348, 196] on link "Import" at bounding box center [345, 188] width 38 height 47
click at [93, 311] on div "Listings Import Contacts Messaging Promotions Padi Connections: PADI PADI Actio…" at bounding box center [780, 407] width 1560 height 490
click at [249, 83] on icon at bounding box center [246, 79] width 12 height 12
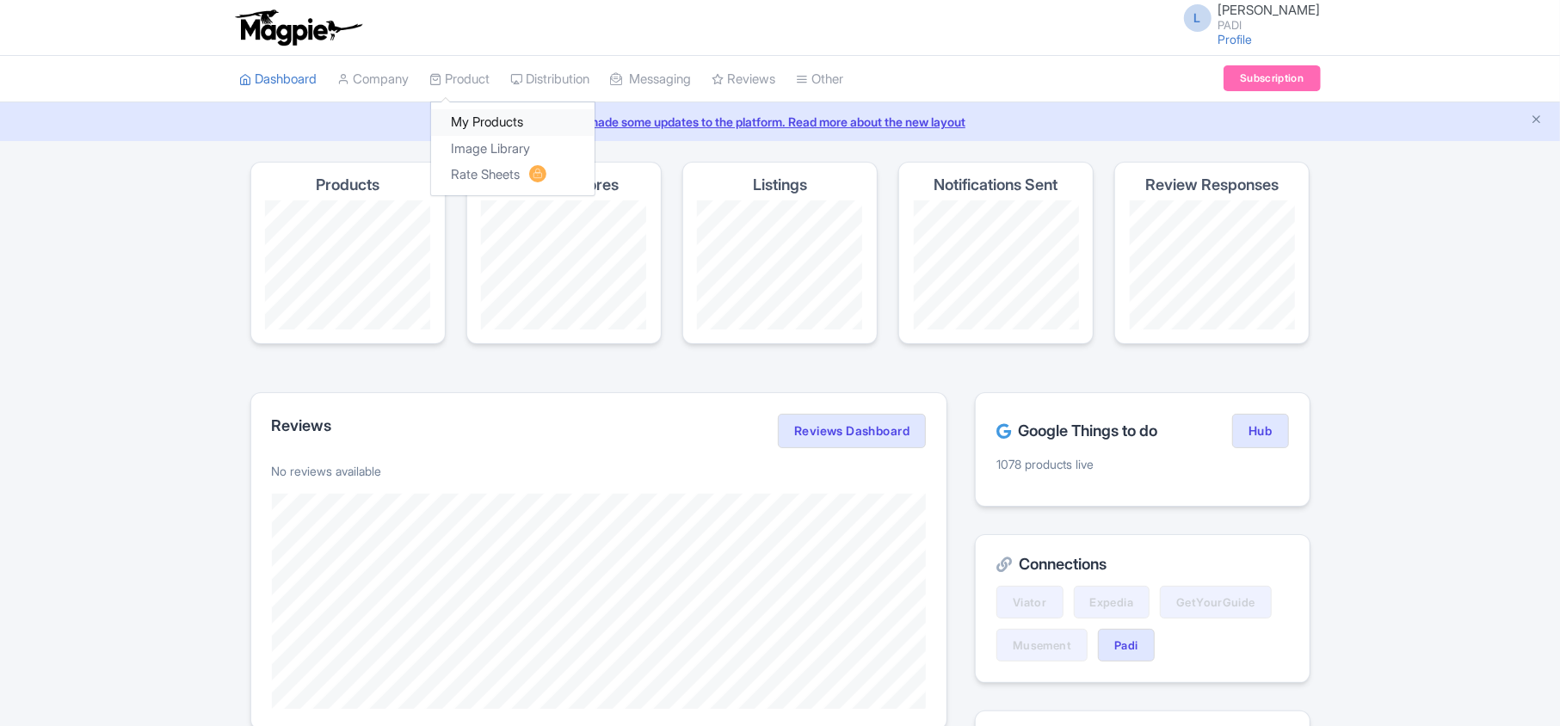
click at [465, 121] on link "My Products" at bounding box center [512, 122] width 163 height 27
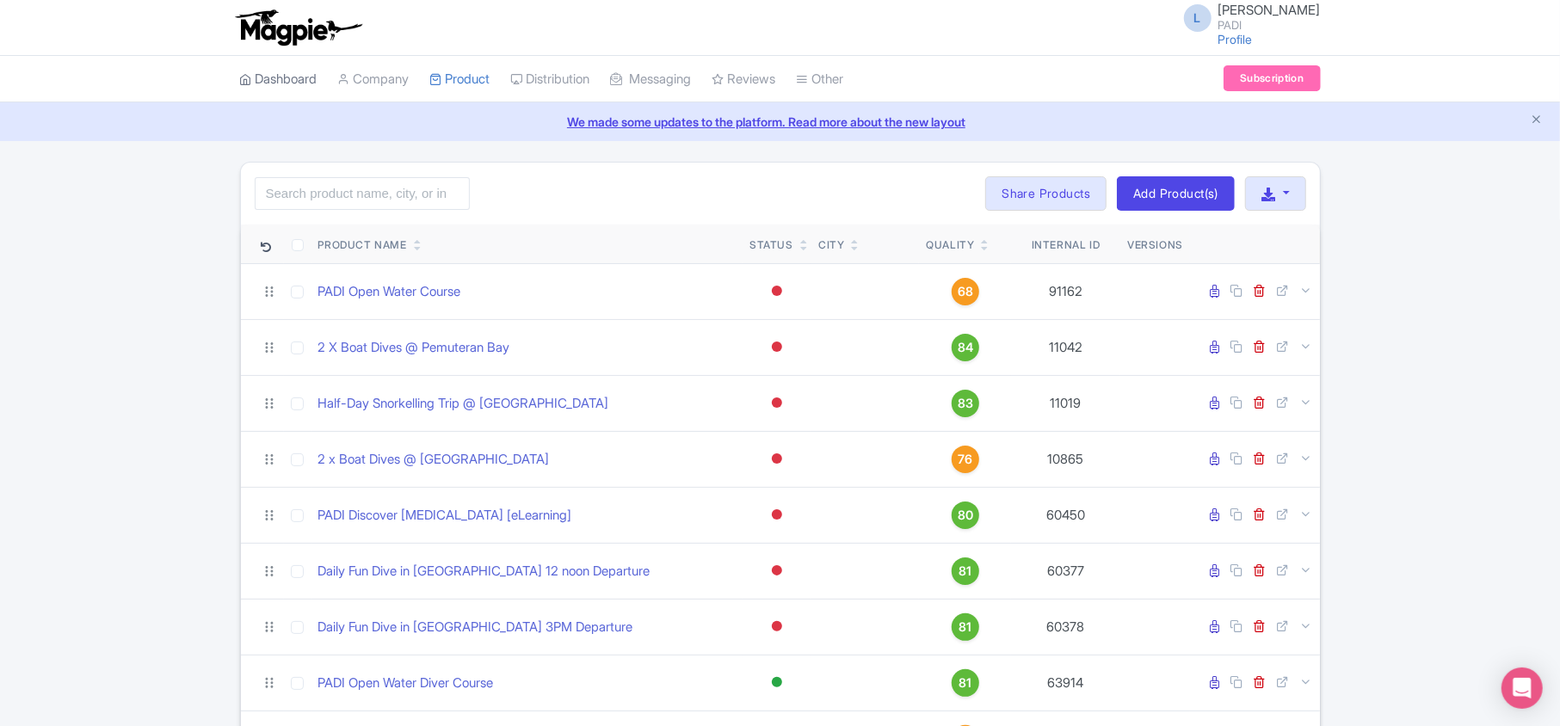
click at [284, 77] on link "Dashboard" at bounding box center [278, 79] width 77 height 47
